Goal: Transaction & Acquisition: Purchase product/service

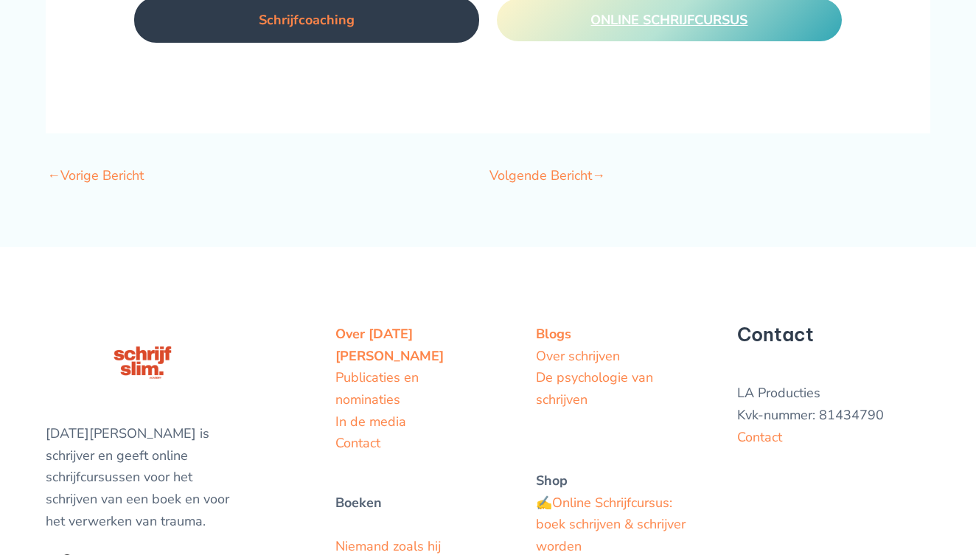
scroll to position [4157, 0]
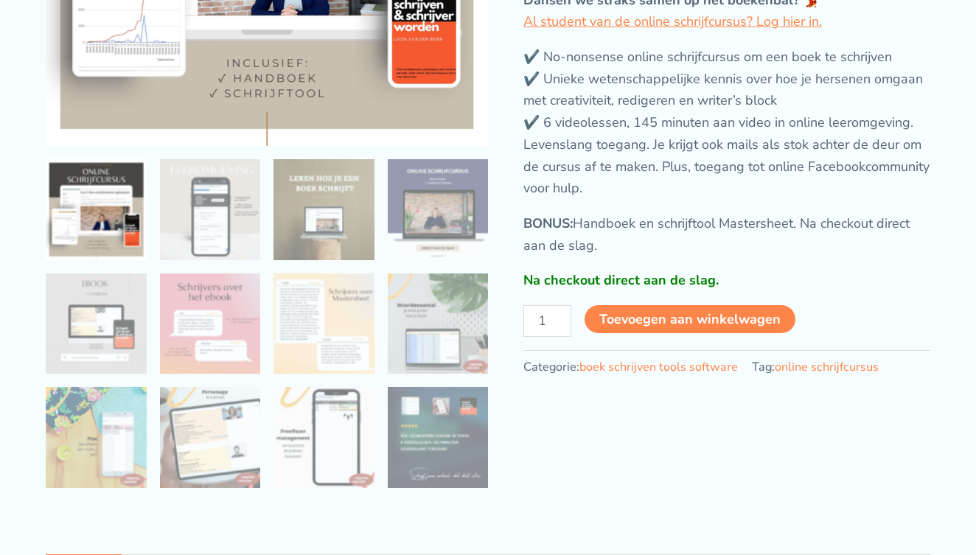
scroll to position [369, 0]
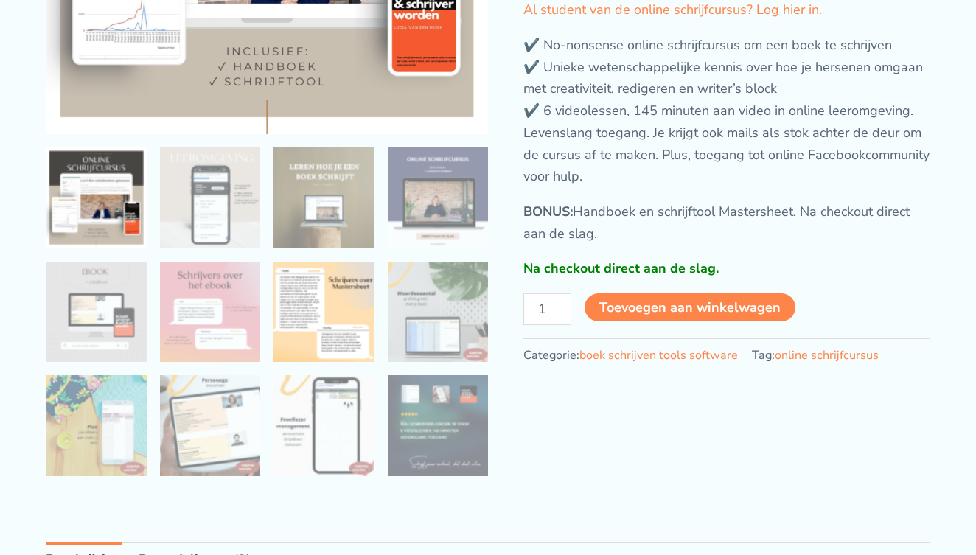
click at [347, 334] on img at bounding box center [324, 312] width 101 height 101
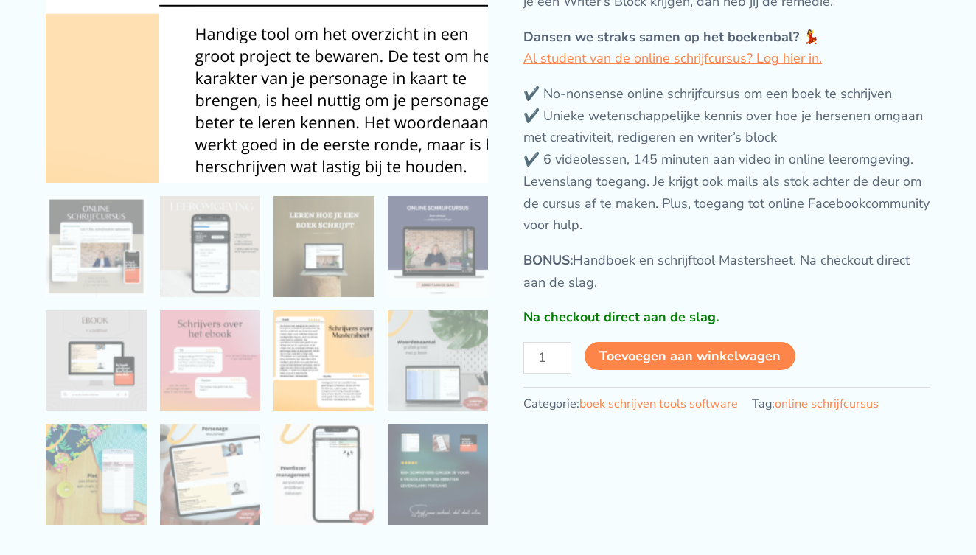
scroll to position [324, 0]
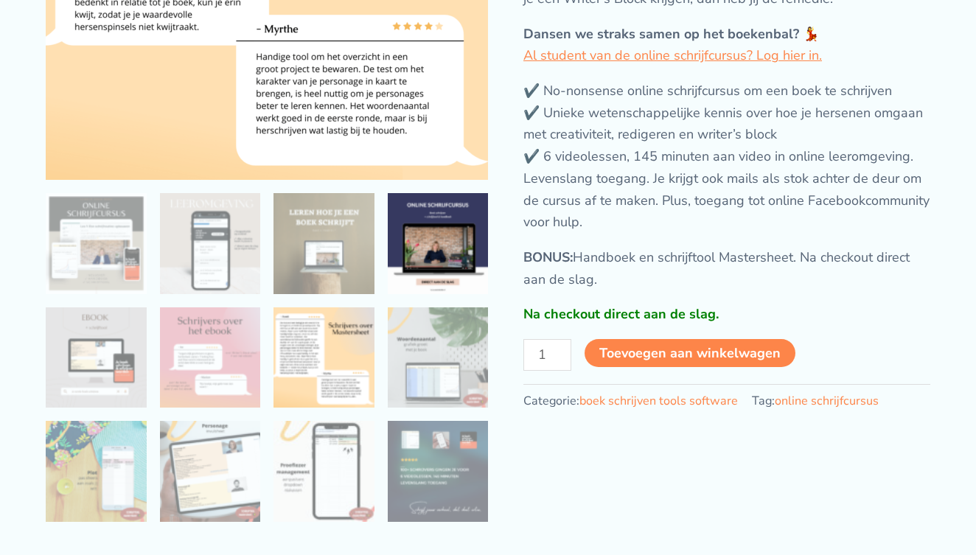
click at [446, 265] on img at bounding box center [438, 243] width 101 height 101
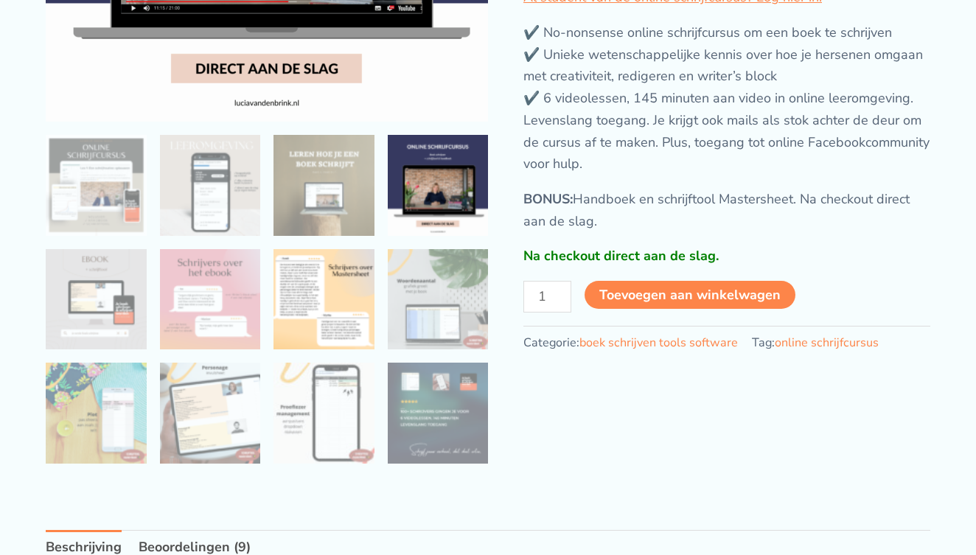
scroll to position [389, 0]
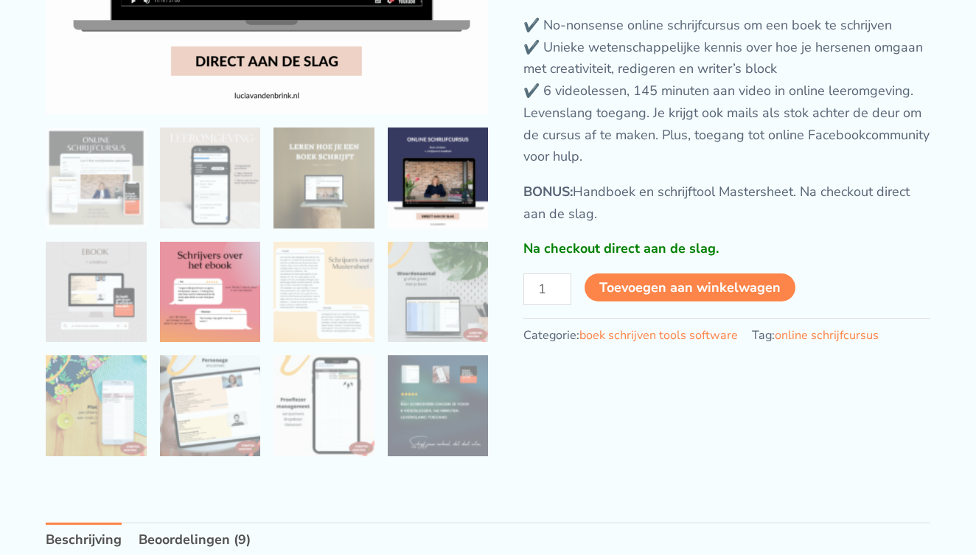
click at [218, 320] on img at bounding box center [210, 292] width 101 height 101
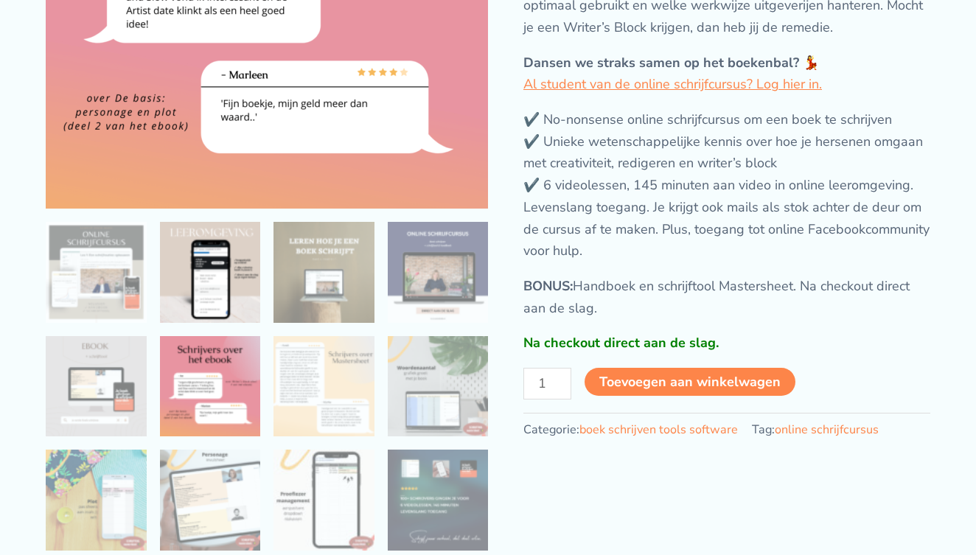
scroll to position [365, 0]
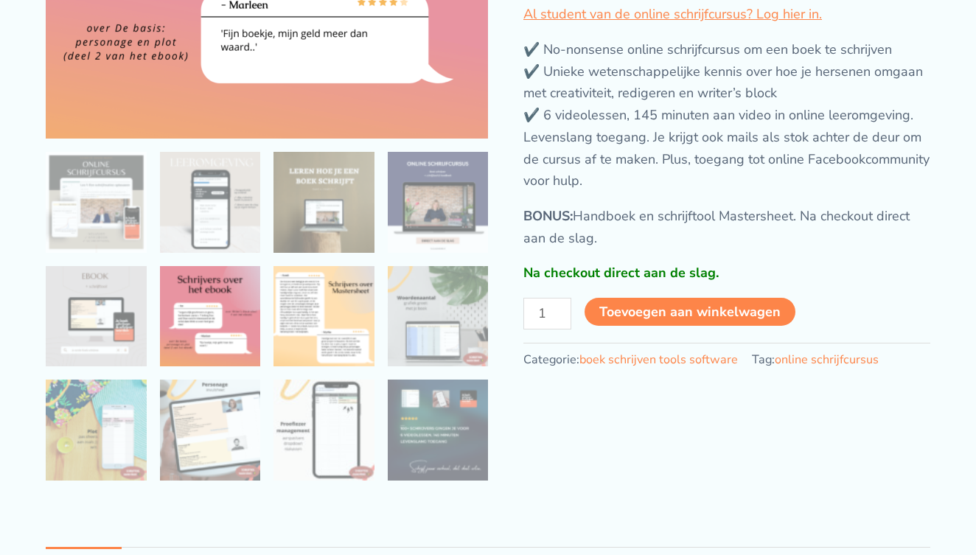
click at [323, 320] on img at bounding box center [324, 316] width 101 height 101
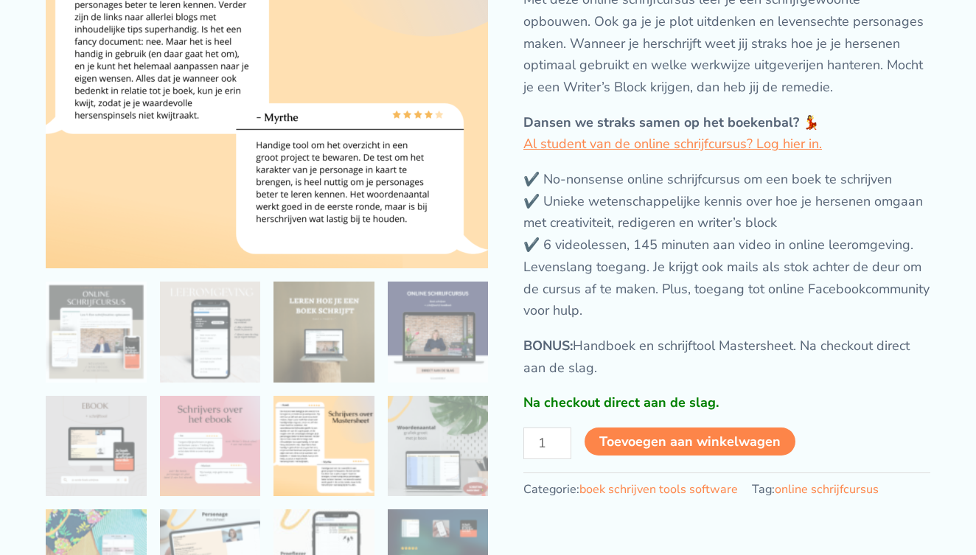
scroll to position [221, 0]
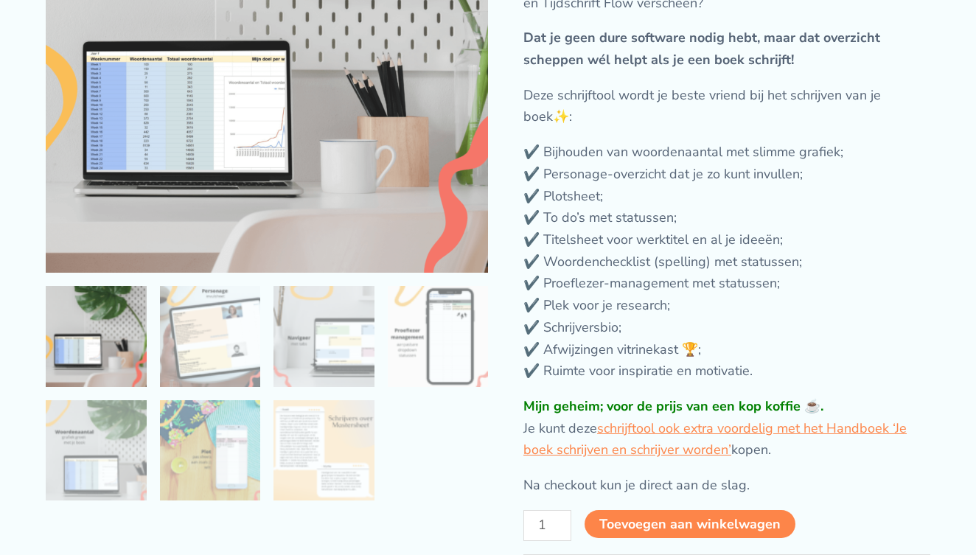
scroll to position [236, 0]
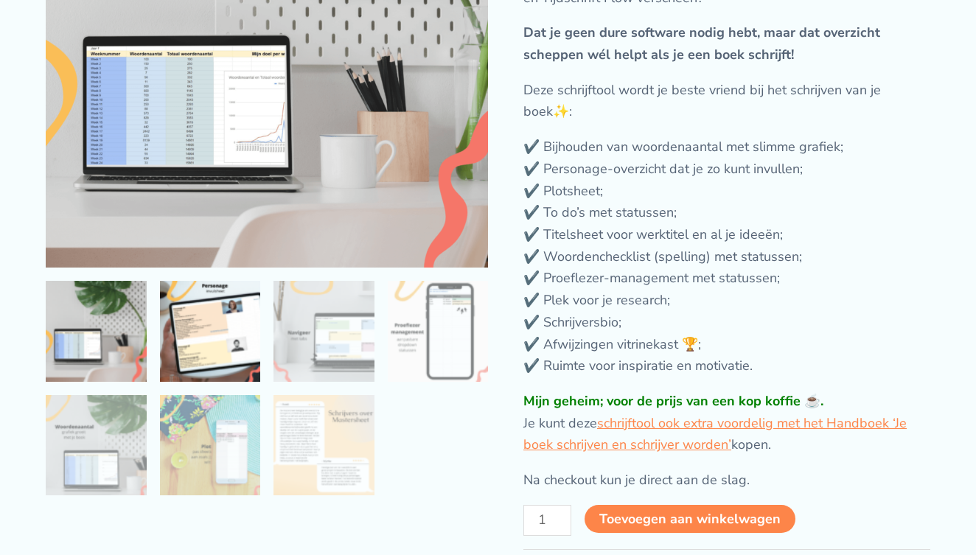
click at [210, 341] on img at bounding box center [210, 331] width 101 height 101
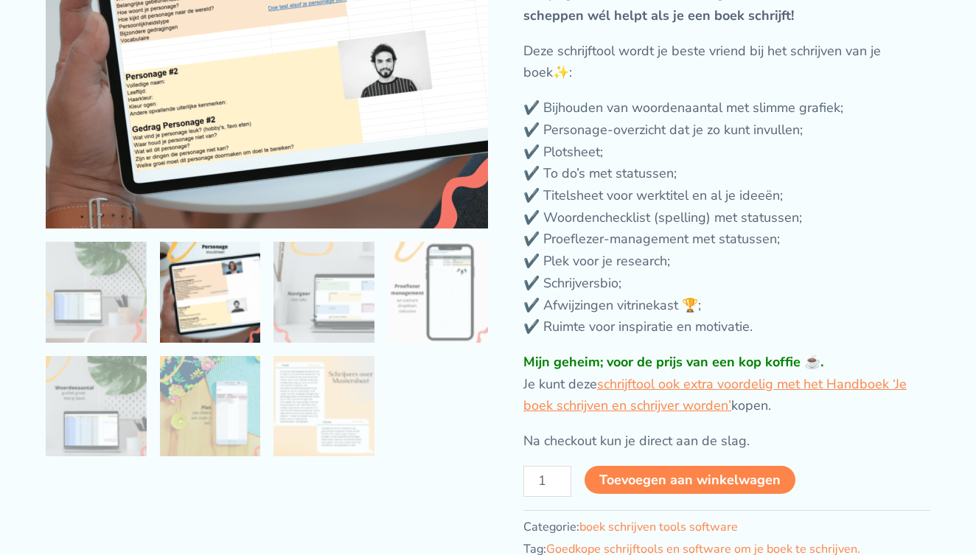
scroll to position [277, 0]
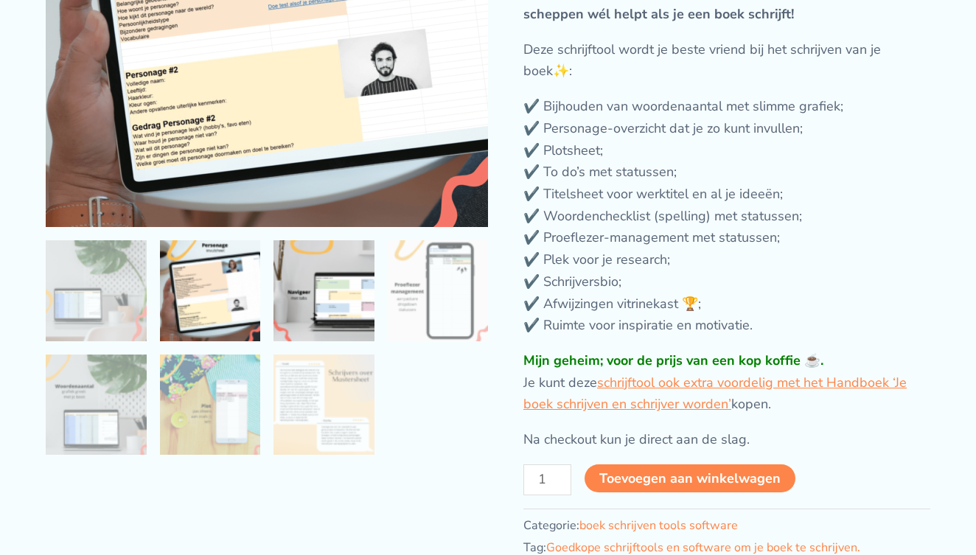
click at [302, 341] on img at bounding box center [324, 290] width 101 height 101
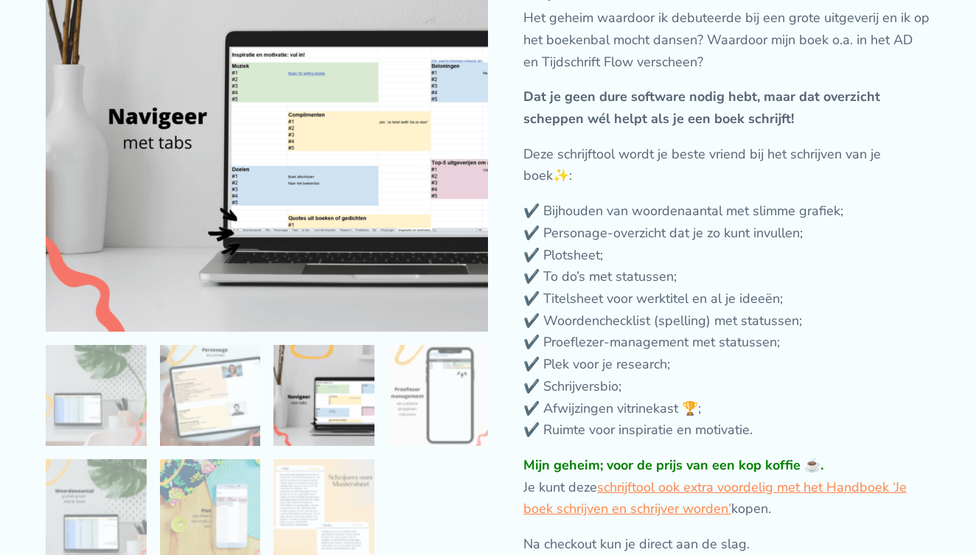
scroll to position [171, 0]
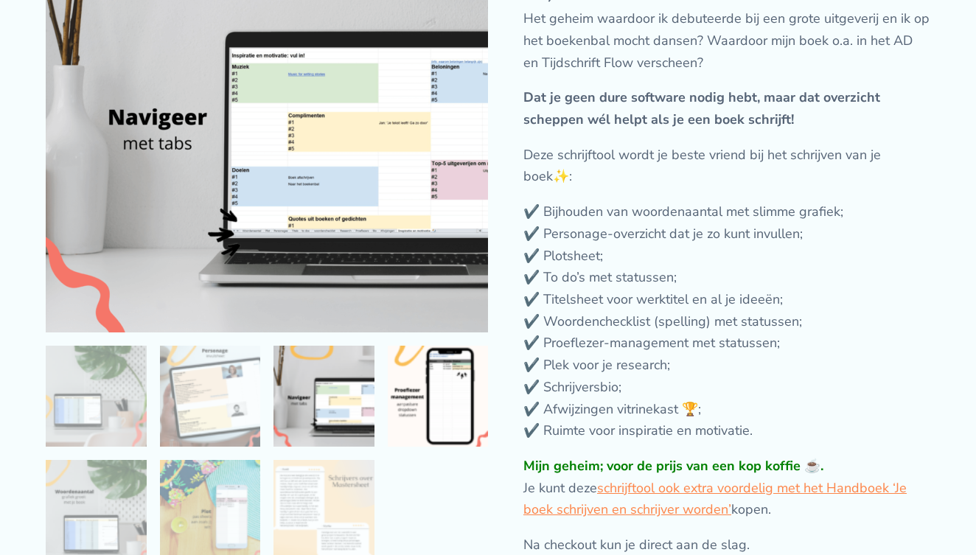
click at [428, 401] on img at bounding box center [438, 396] width 101 height 101
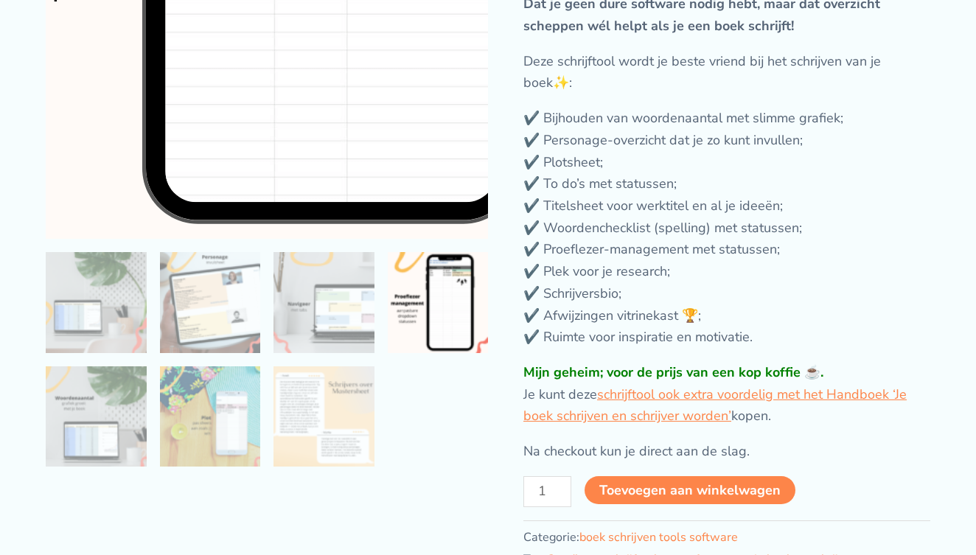
scroll to position [271, 0]
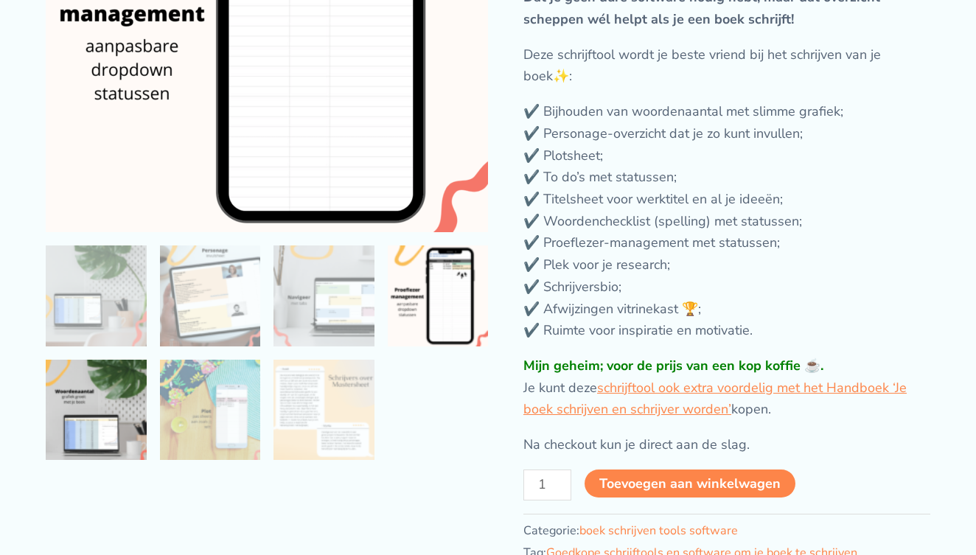
click at [134, 432] on img at bounding box center [96, 410] width 101 height 101
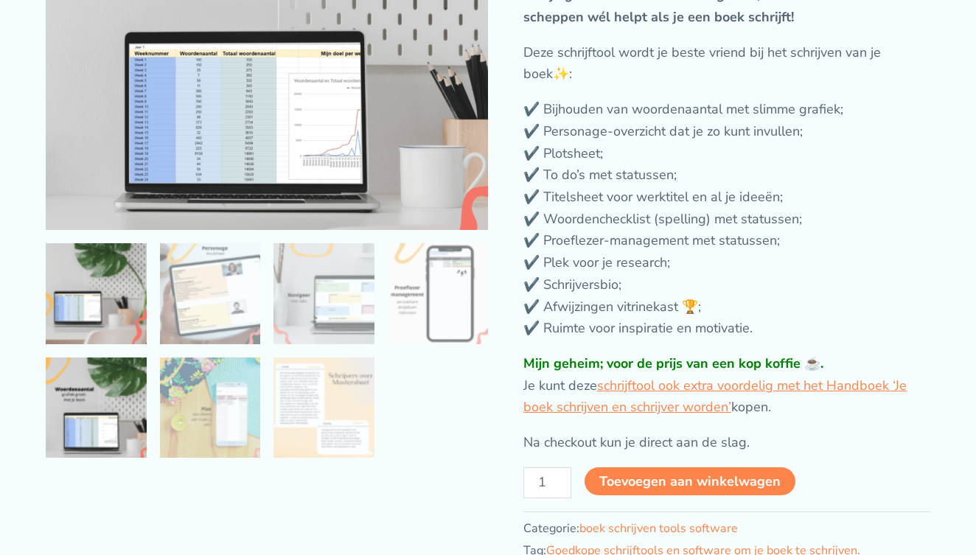
scroll to position [276, 0]
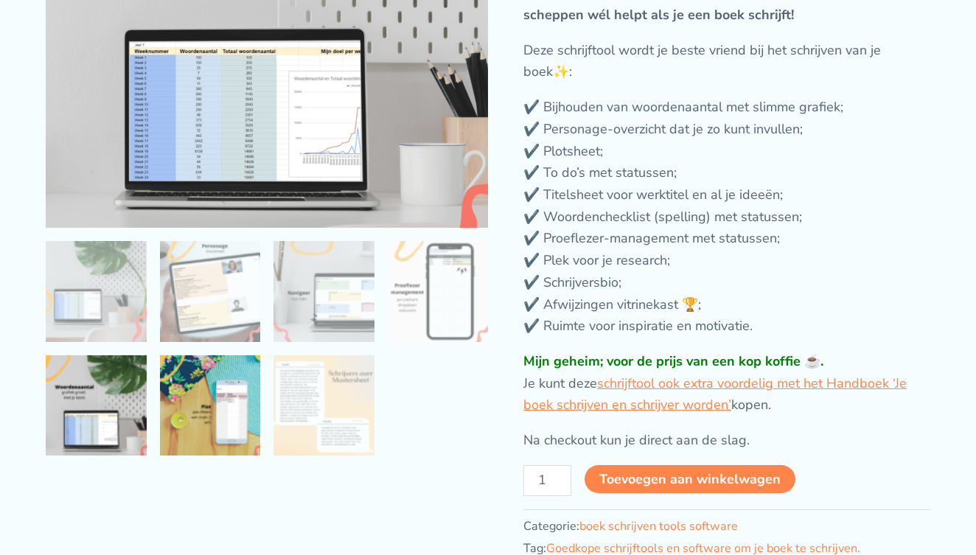
click at [200, 441] on img at bounding box center [210, 405] width 101 height 101
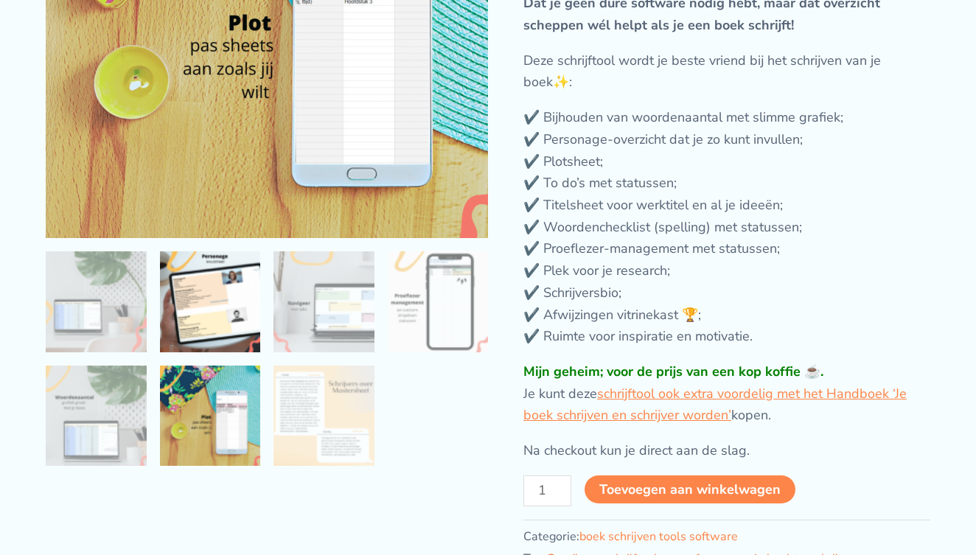
scroll to position [292, 0]
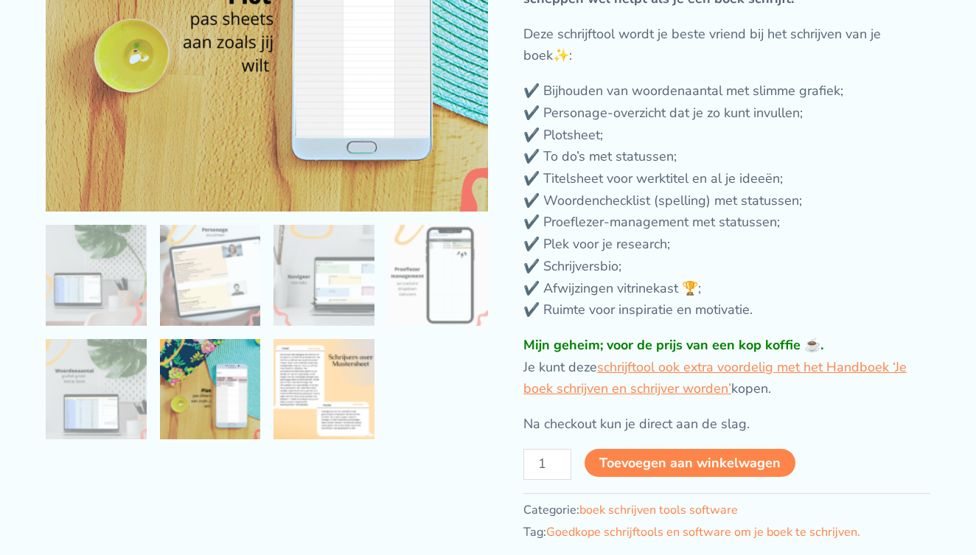
click at [313, 421] on img at bounding box center [324, 389] width 101 height 101
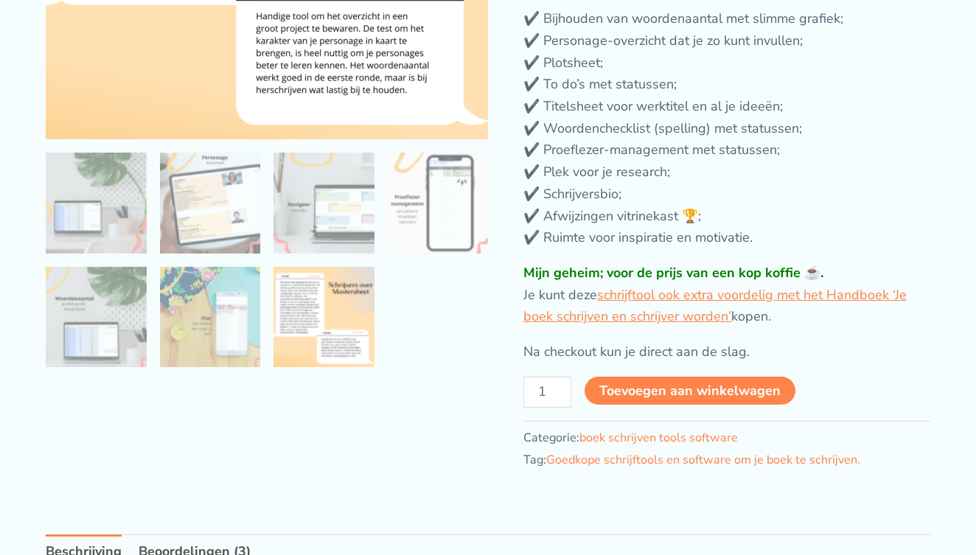
scroll to position [367, 0]
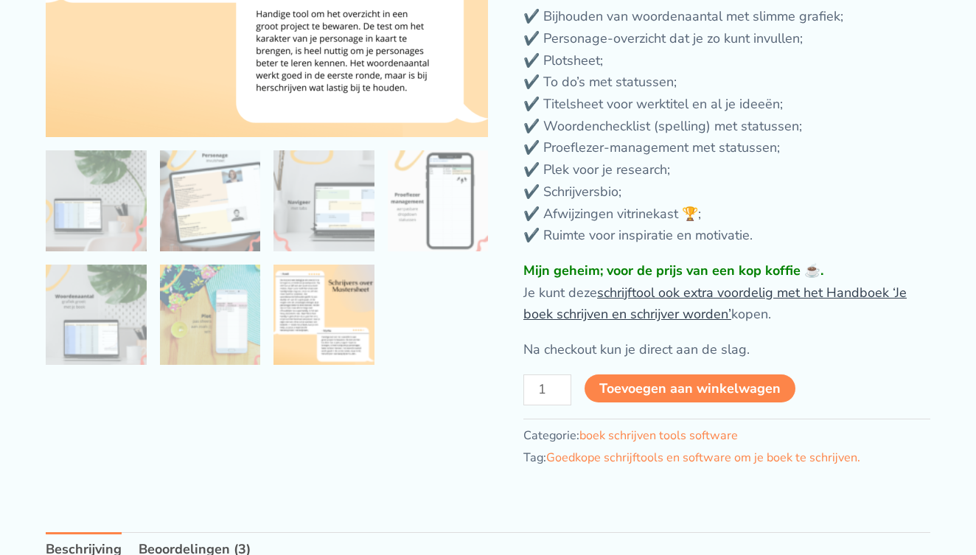
click at [667, 306] on link "schrijftool ook extra voordelig met het Handboek ‘Je boek schrijven en schrijve…" at bounding box center [715, 304] width 383 height 40
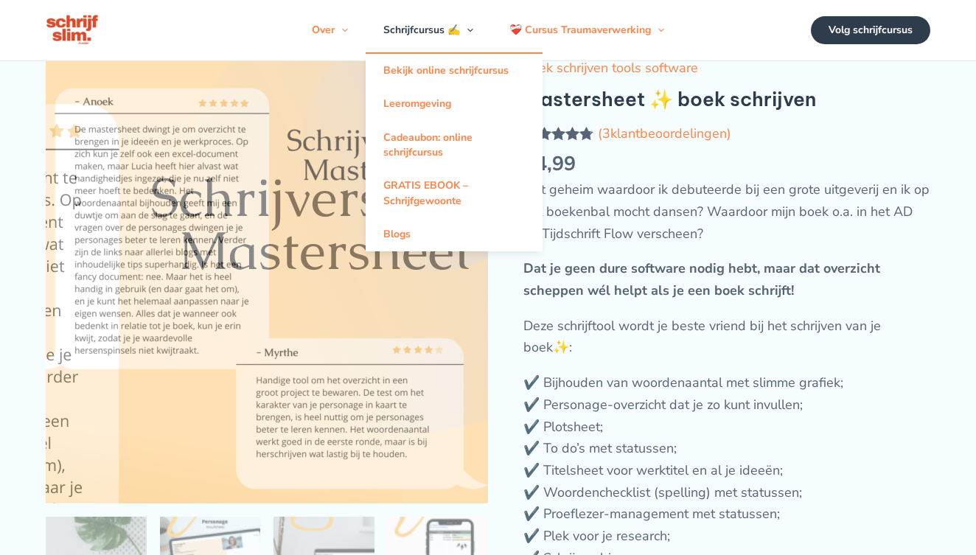
scroll to position [0, 0]
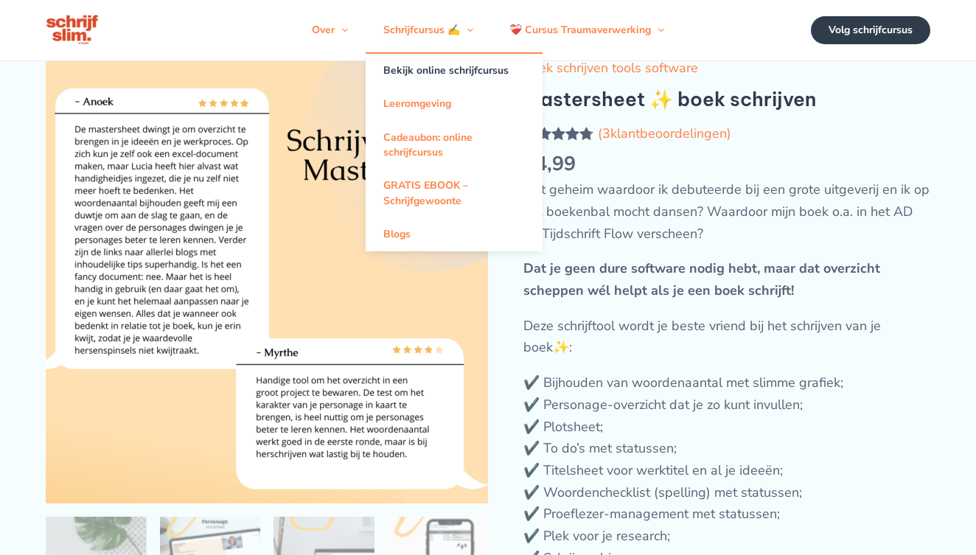
click at [414, 72] on link "Bekijk online schrijfcursus" at bounding box center [454, 70] width 177 height 33
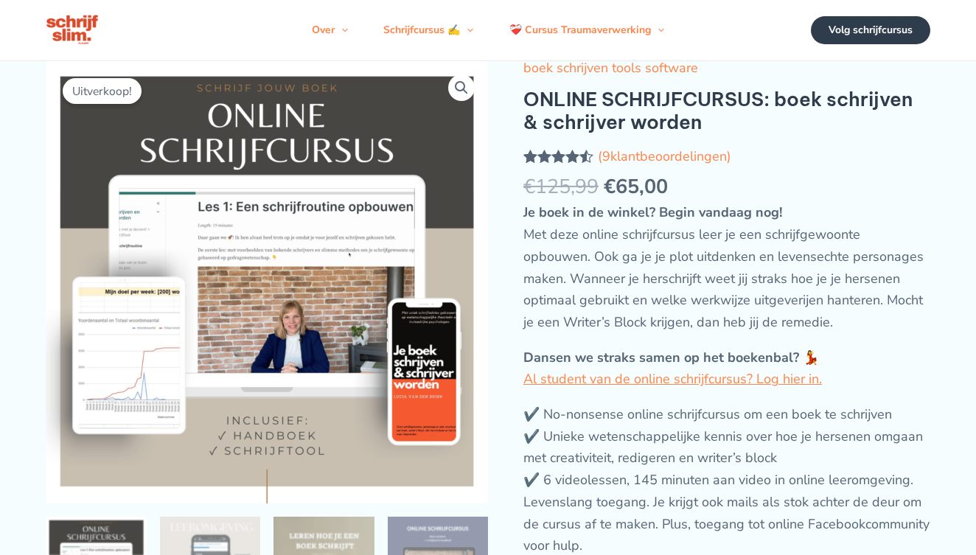
click at [77, 43] on img at bounding box center [73, 30] width 55 height 34
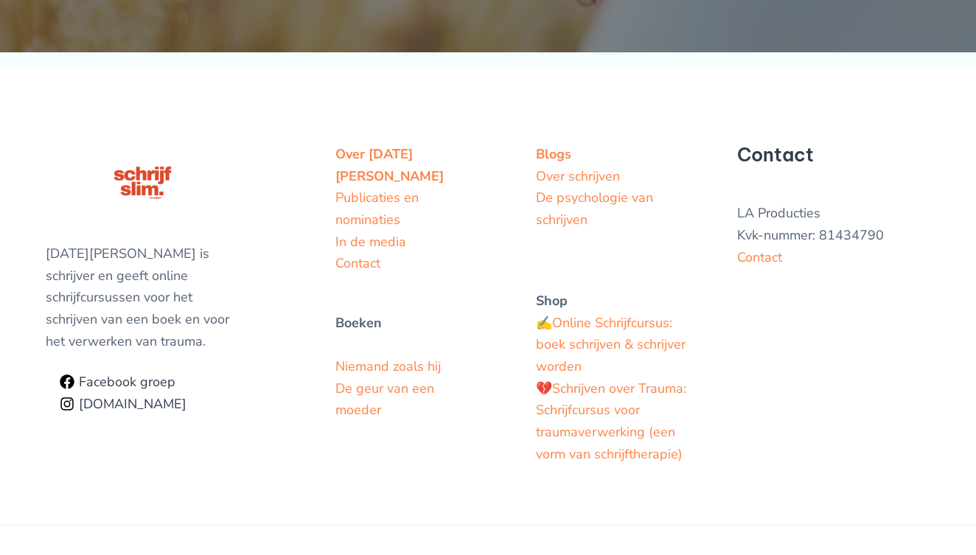
scroll to position [5769, 0]
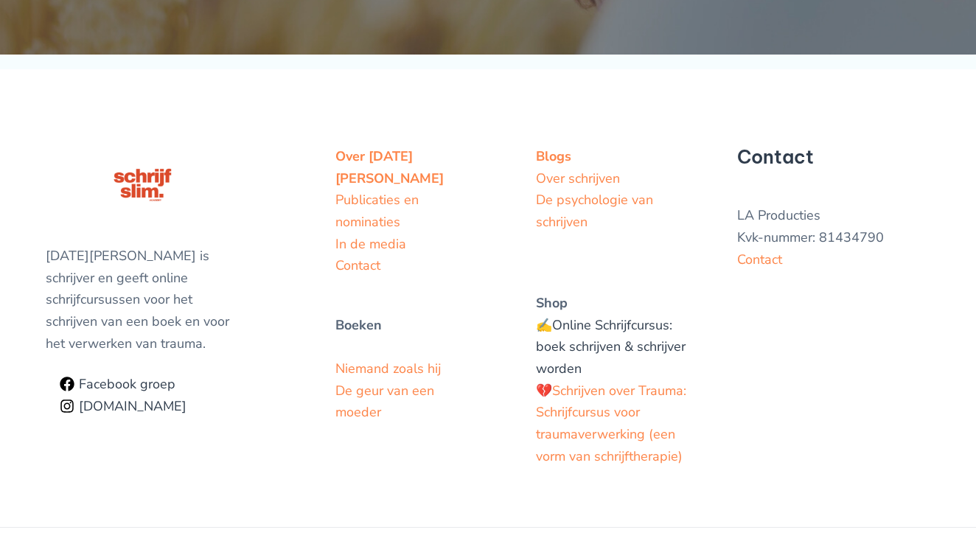
click at [575, 316] on link "Online Schrijfcursus: boek schrijven & schrijver worden" at bounding box center [611, 346] width 150 height 61
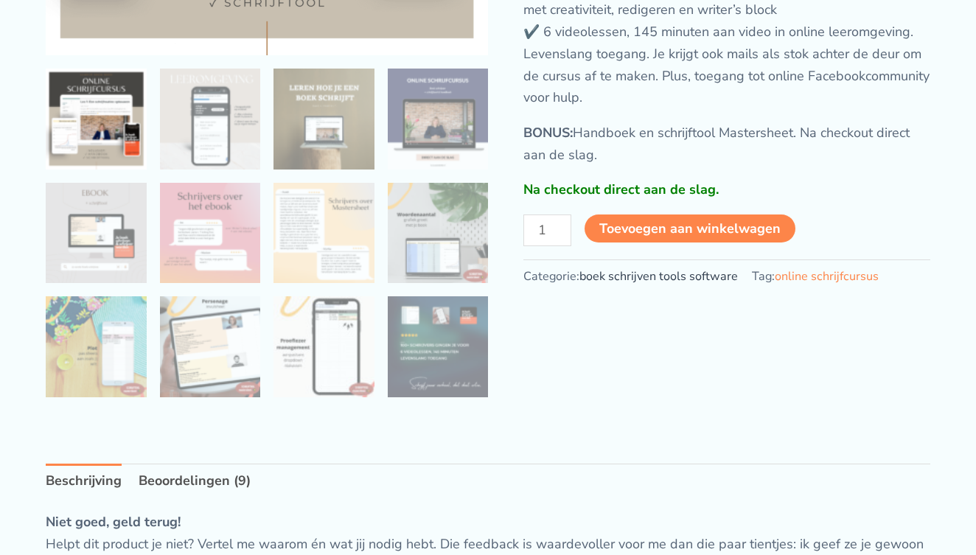
scroll to position [460, 0]
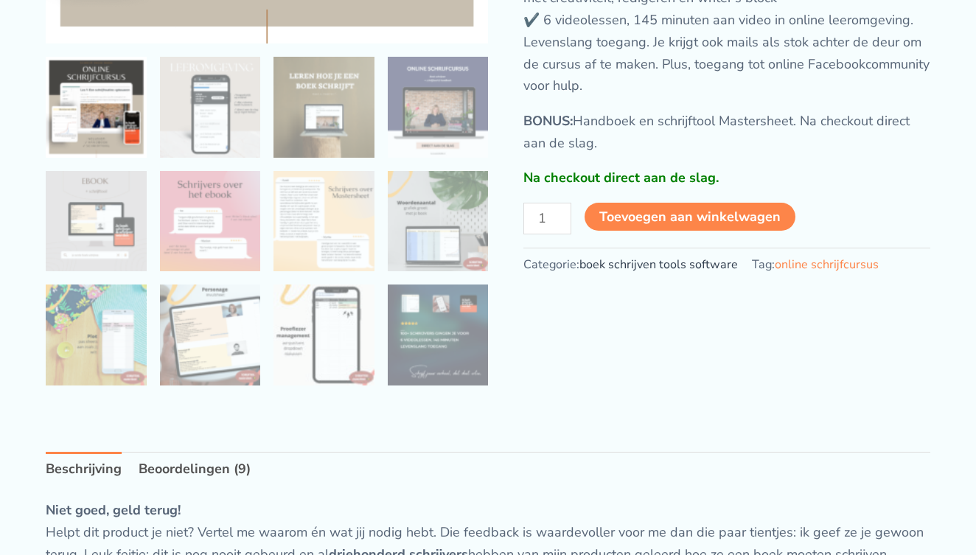
click at [607, 273] on link "boek schrijven tools software" at bounding box center [659, 265] width 159 height 16
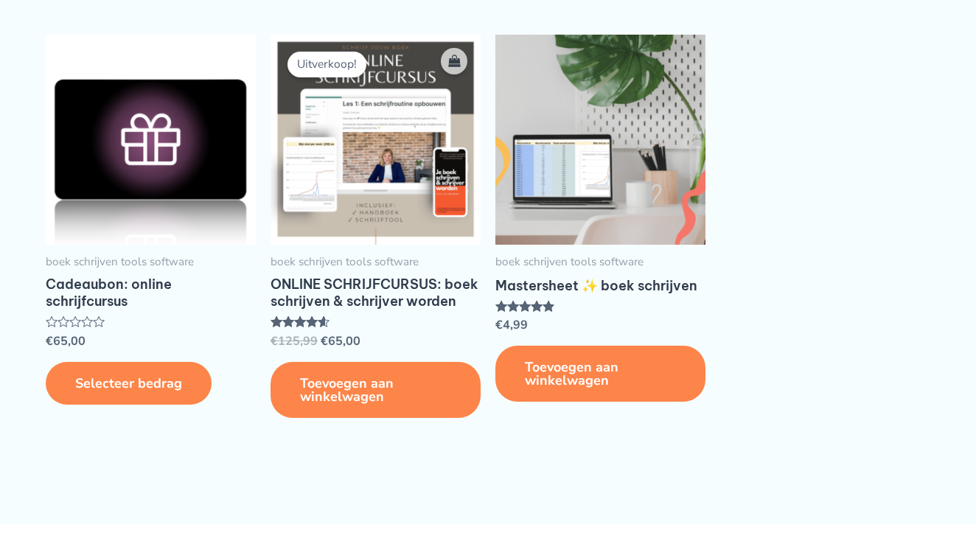
scroll to position [285, 0]
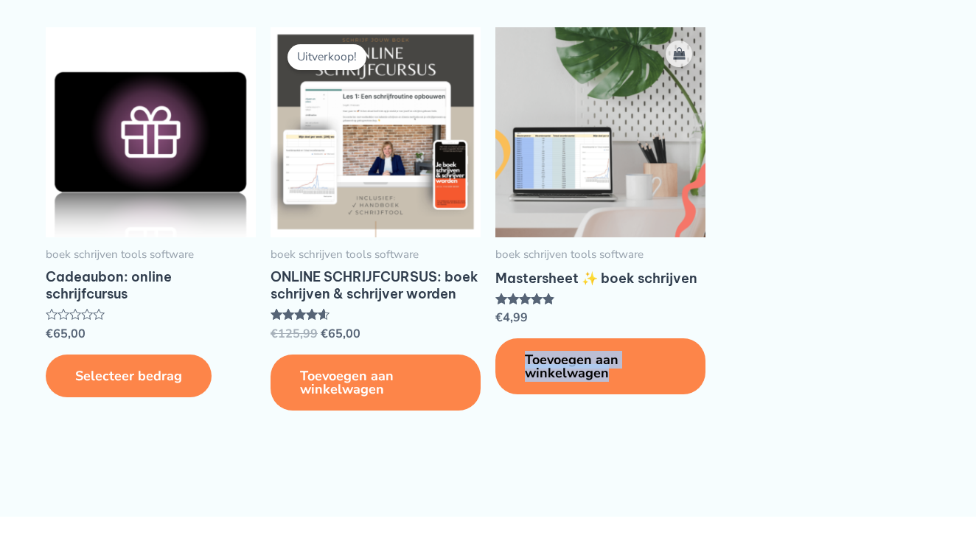
click at [555, 208] on img at bounding box center [601, 132] width 210 height 210
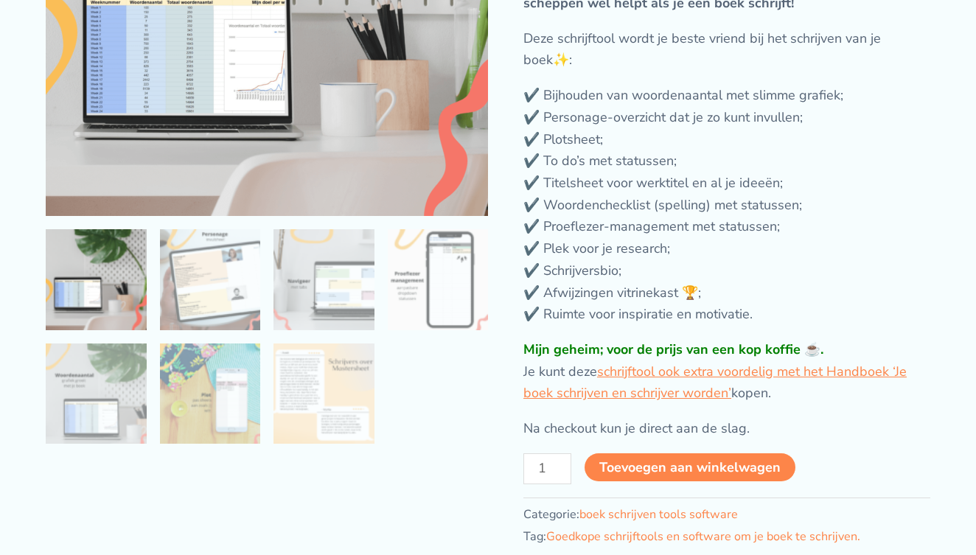
scroll to position [290, 0]
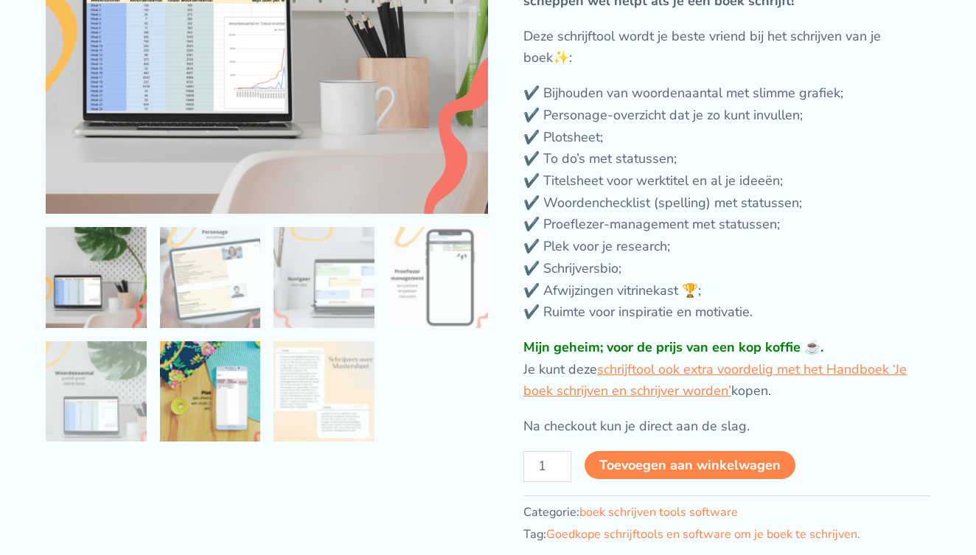
click at [194, 415] on img at bounding box center [210, 391] width 101 height 101
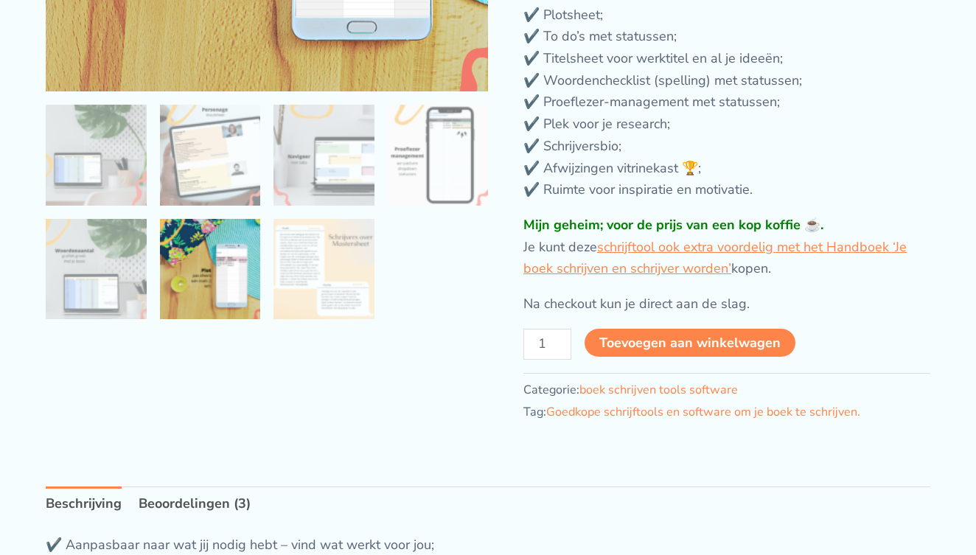
scroll to position [414, 0]
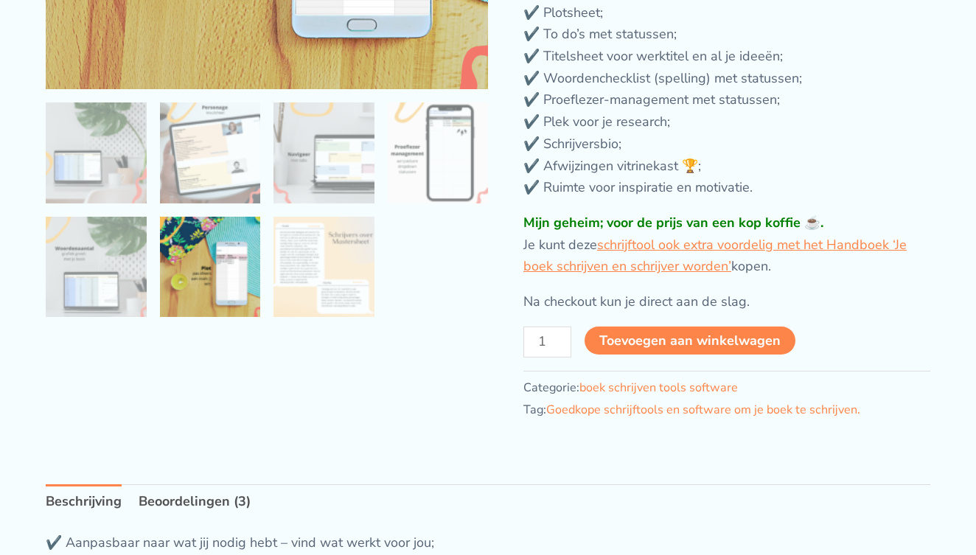
click at [646, 332] on button "Toevoegen aan winkelwagen" at bounding box center [690, 341] width 211 height 28
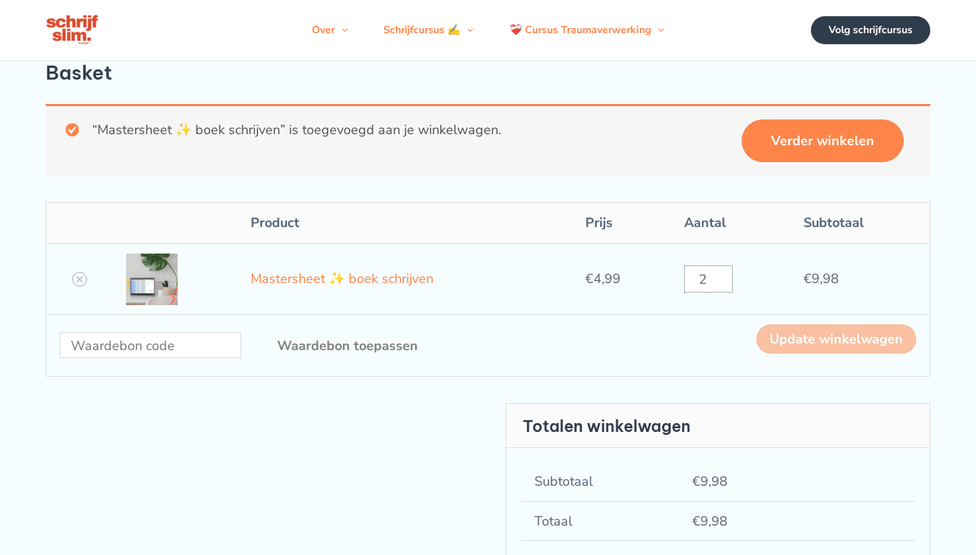
type input "1"
click at [721, 293] on input "1" at bounding box center [708, 278] width 48 height 27
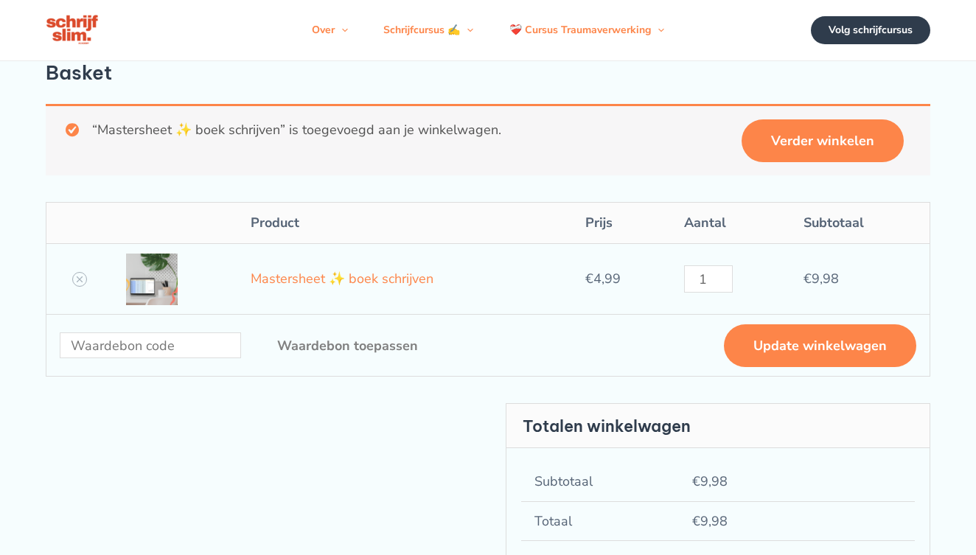
click at [786, 363] on button "Update winkelwagen" at bounding box center [820, 345] width 192 height 43
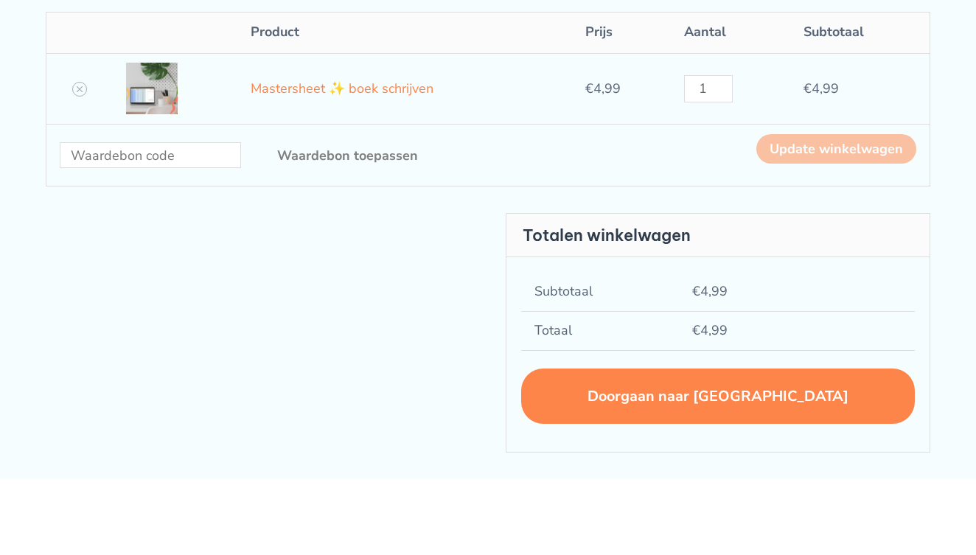
scroll to position [192, 0]
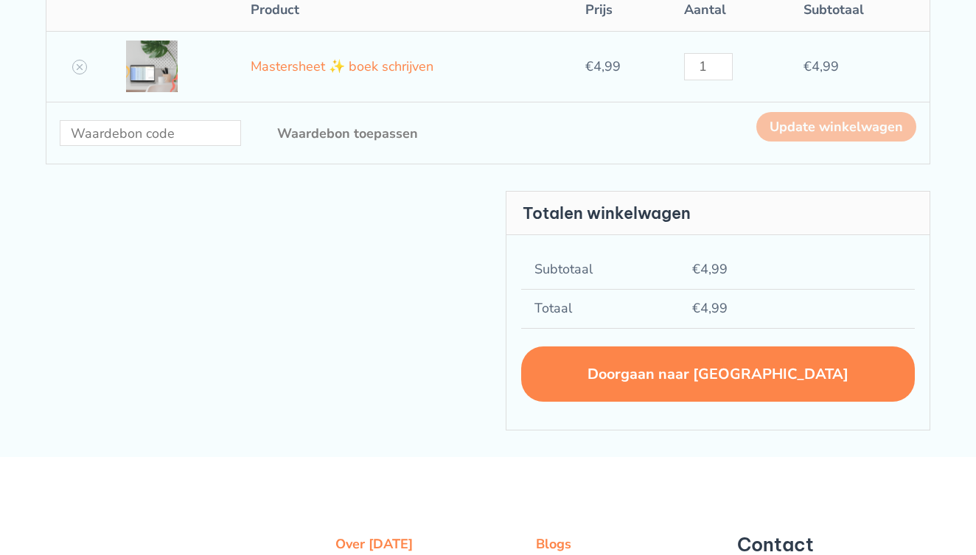
click at [682, 378] on link "Doorgaan naar afrekenen" at bounding box center [718, 374] width 394 height 55
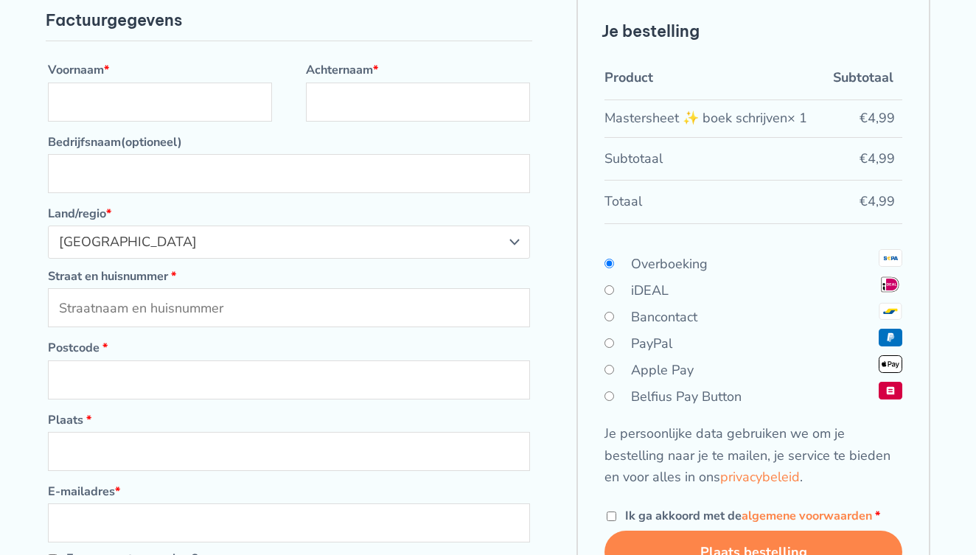
scroll to position [111, 0]
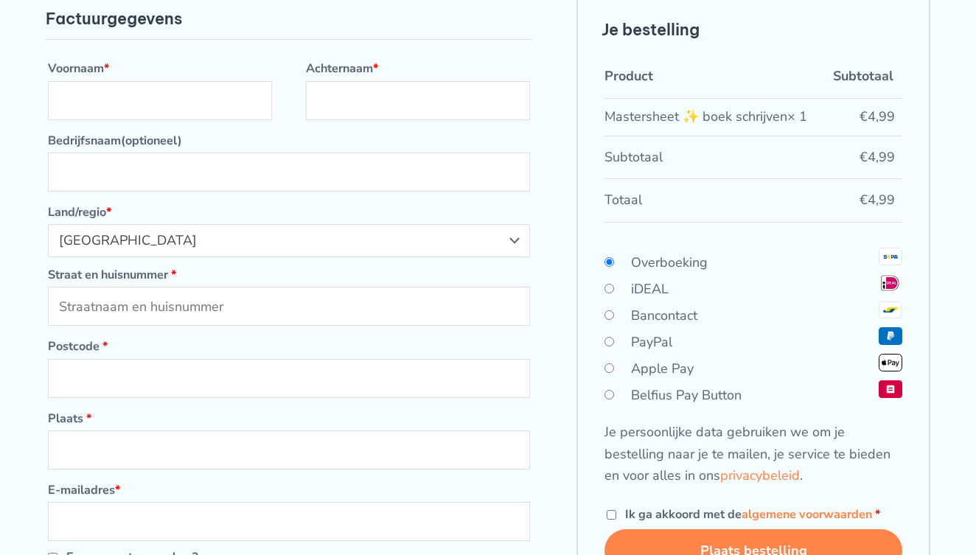
click at [635, 378] on label "Apple Pay" at bounding box center [662, 369] width 63 height 18
click at [614, 373] on input "Apple Pay" at bounding box center [610, 369] width 10 height 10
radio input "true"
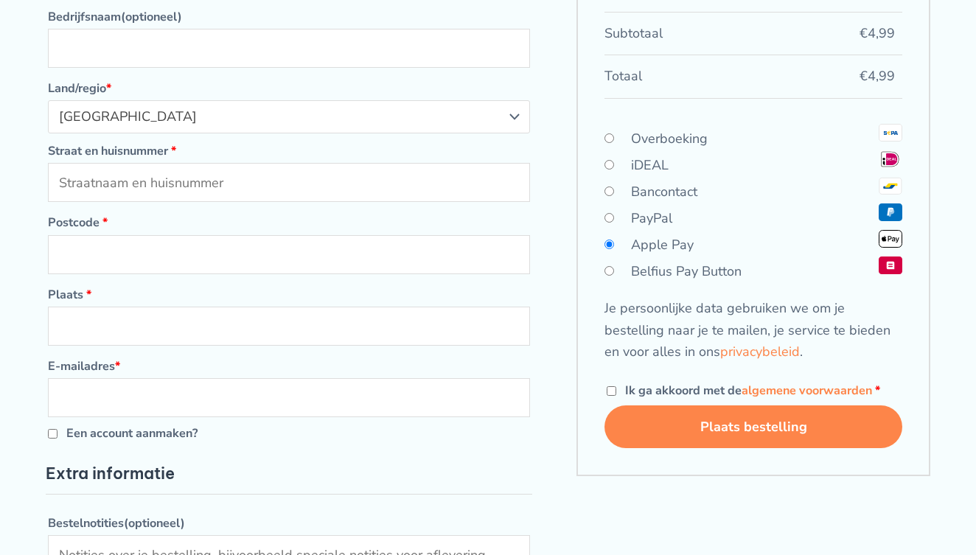
scroll to position [265, 0]
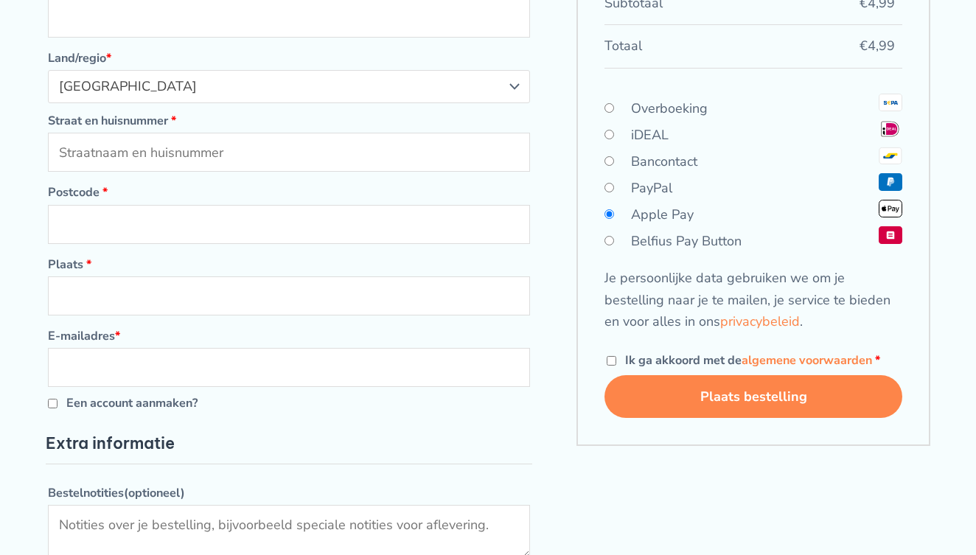
click at [670, 369] on span "Ik ga akkoord met de algemene voorwaarden" at bounding box center [748, 361] width 247 height 16
click at [617, 366] on input "Ik ga akkoord met de algemene voorwaarden *" at bounding box center [612, 361] width 10 height 10
checkbox input "true"
click at [684, 415] on button "Plaats bestelling" at bounding box center [754, 396] width 298 height 43
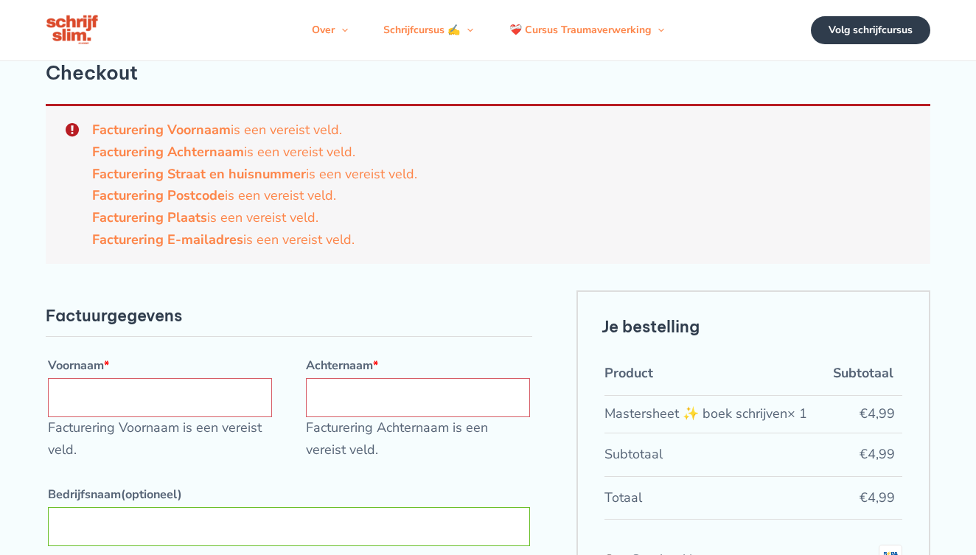
scroll to position [0, 0]
